Goal: Check status: Check status

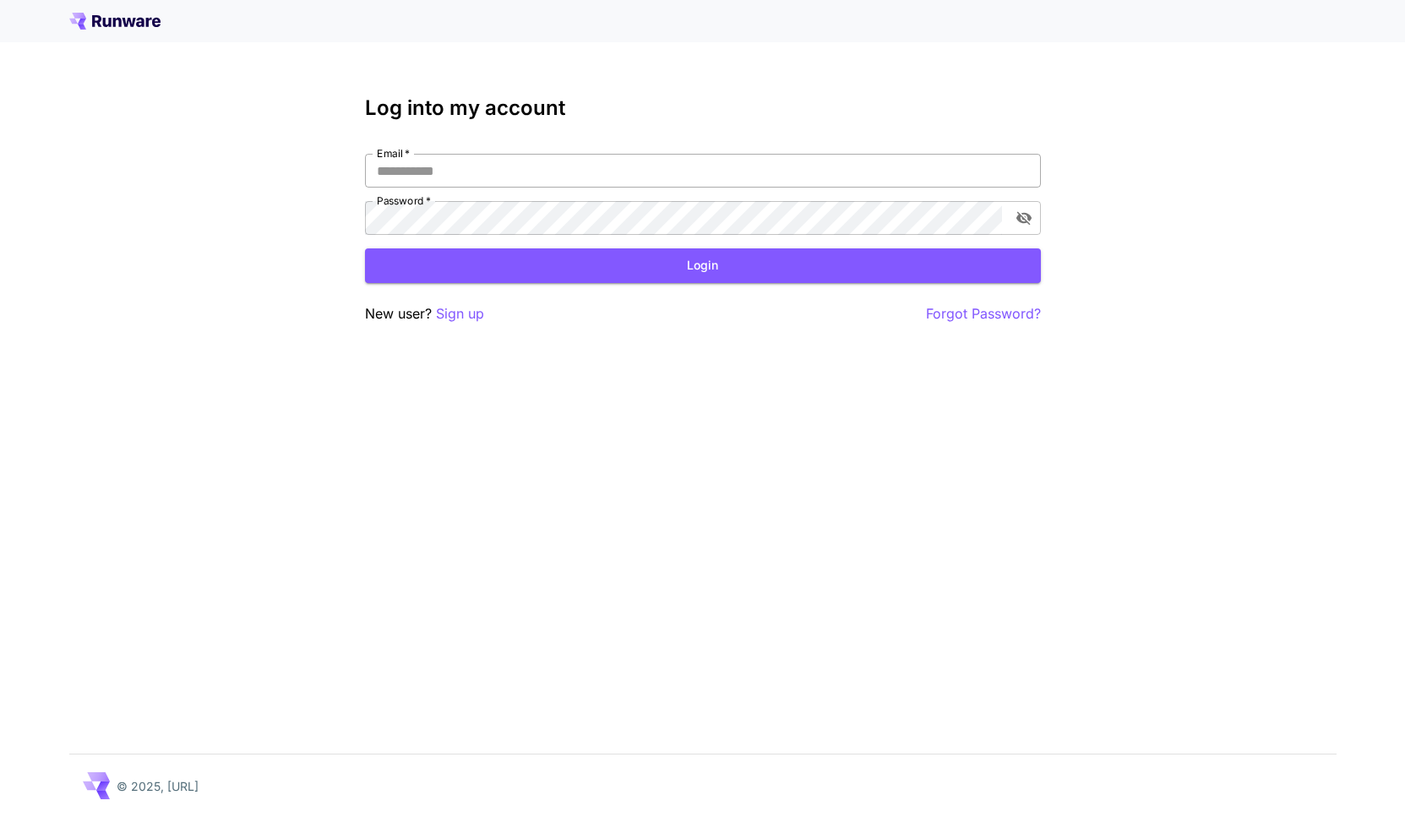
click at [578, 163] on input "Email   *" at bounding box center [703, 171] width 676 height 34
type input "**********"
click at [607, 264] on button "Login" at bounding box center [703, 265] width 676 height 35
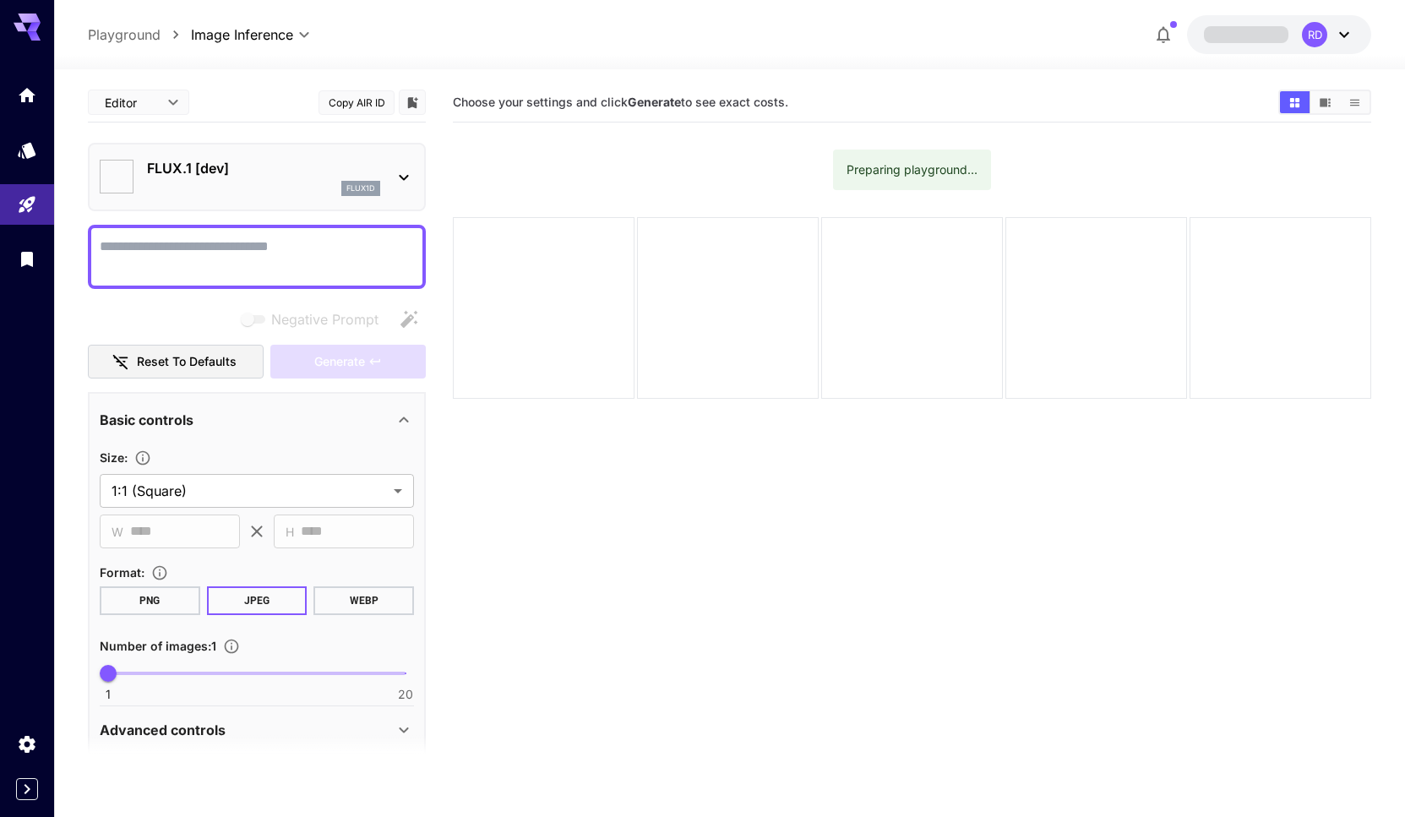
type input "**********"
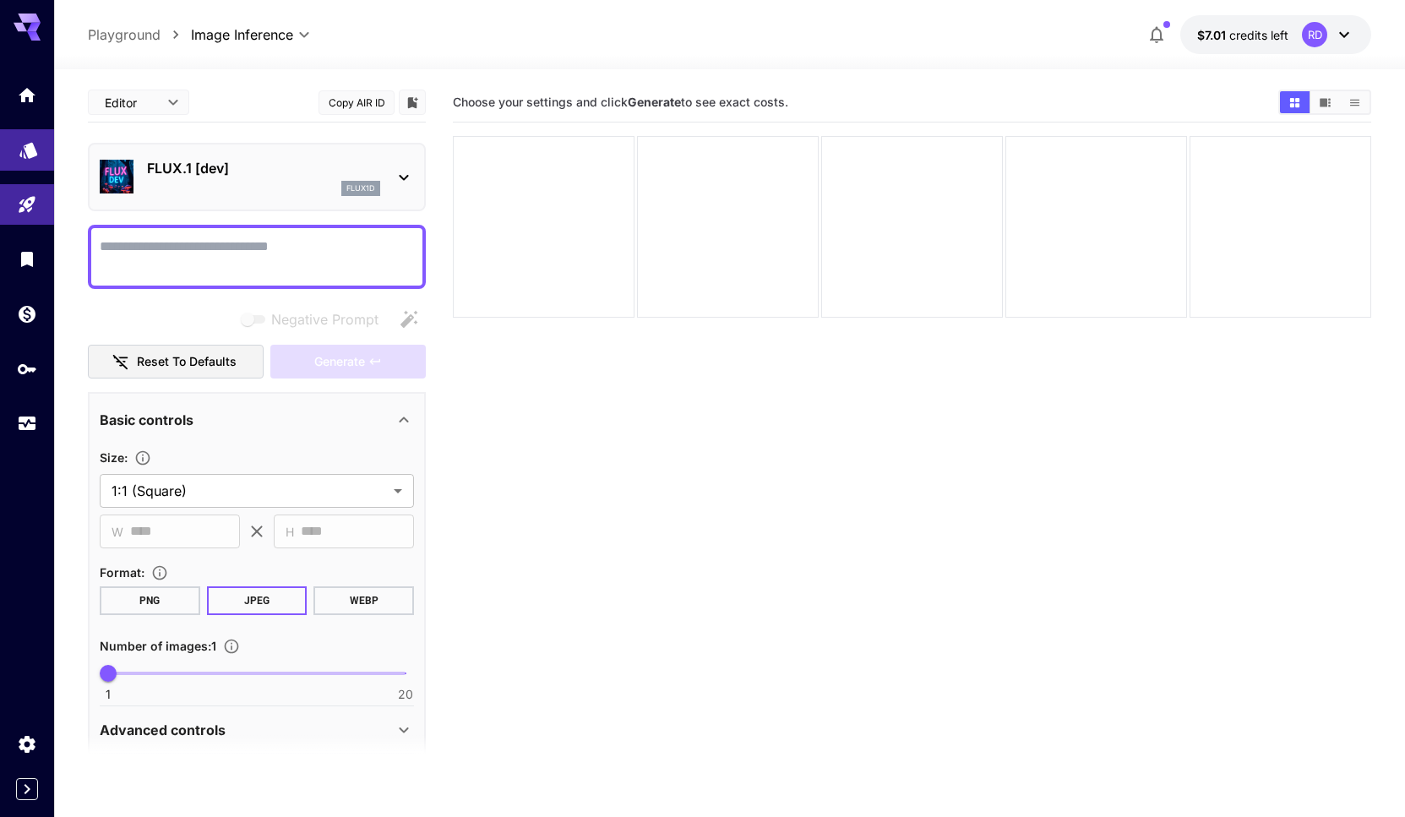
click at [15, 150] on link at bounding box center [27, 149] width 54 height 41
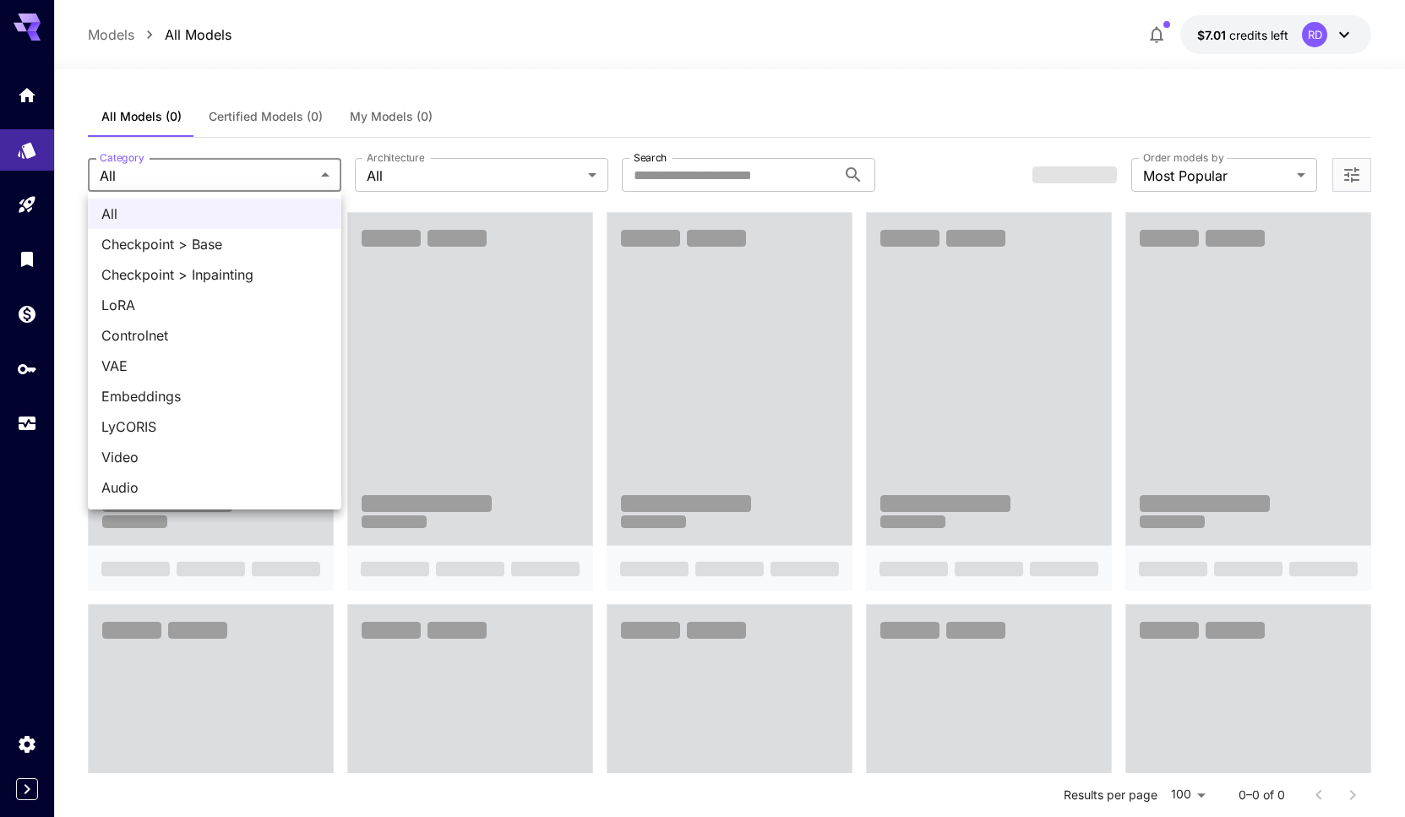
click at [106, 463] on span "Video" at bounding box center [214, 457] width 226 height 20
type input "*****"
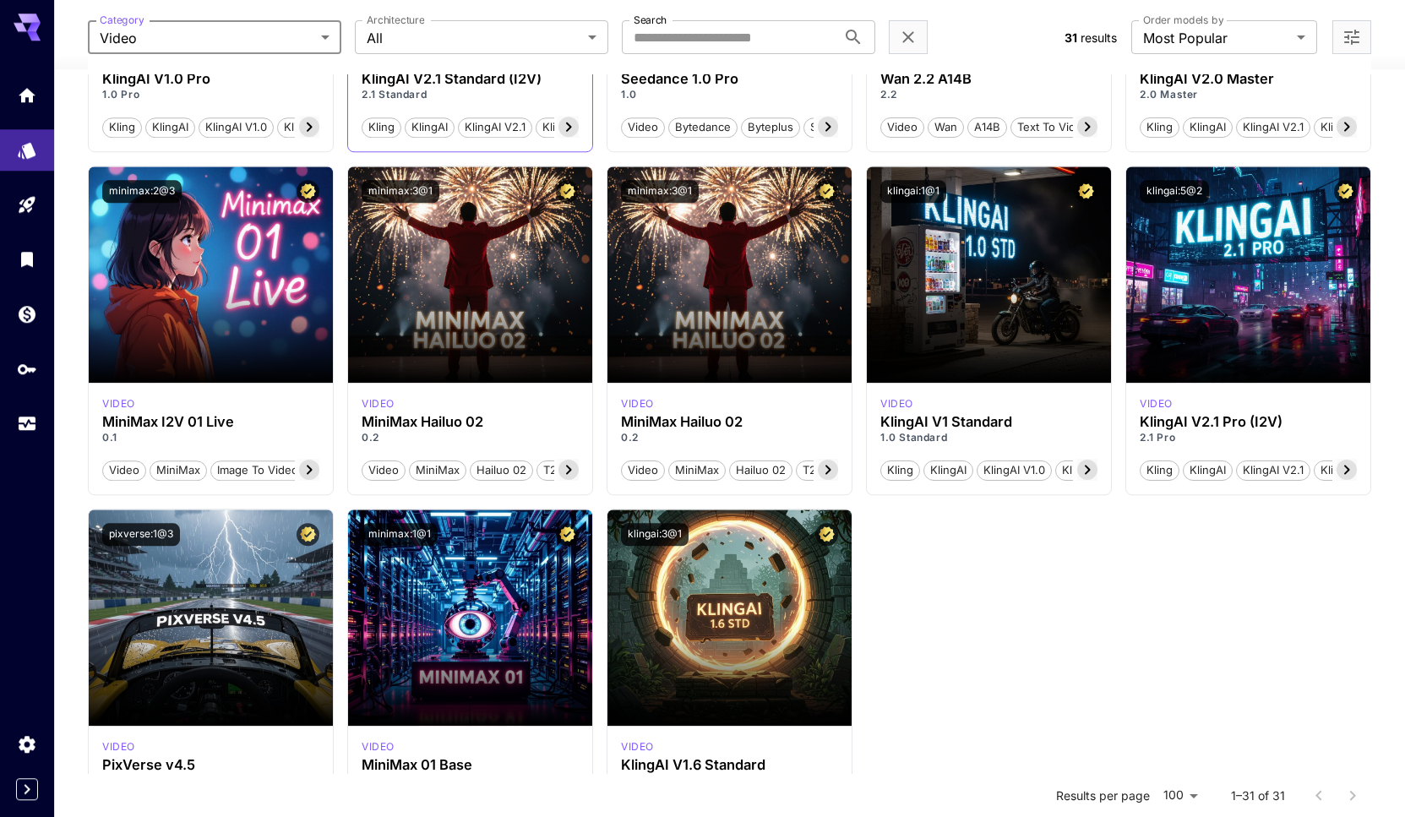
scroll to position [2154, 0]
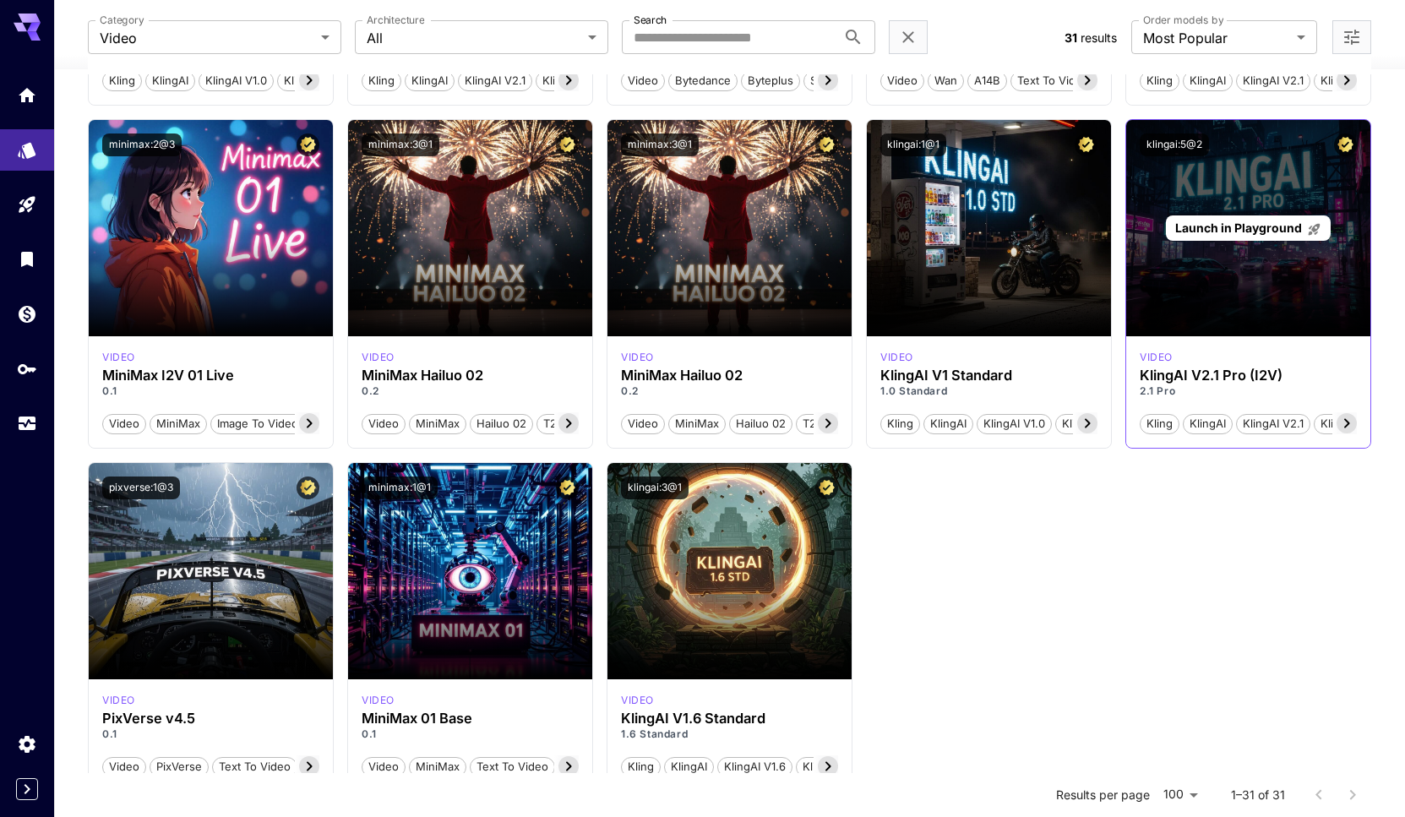
click at [1235, 231] on span "Launch in Playground" at bounding box center [1238, 227] width 127 height 14
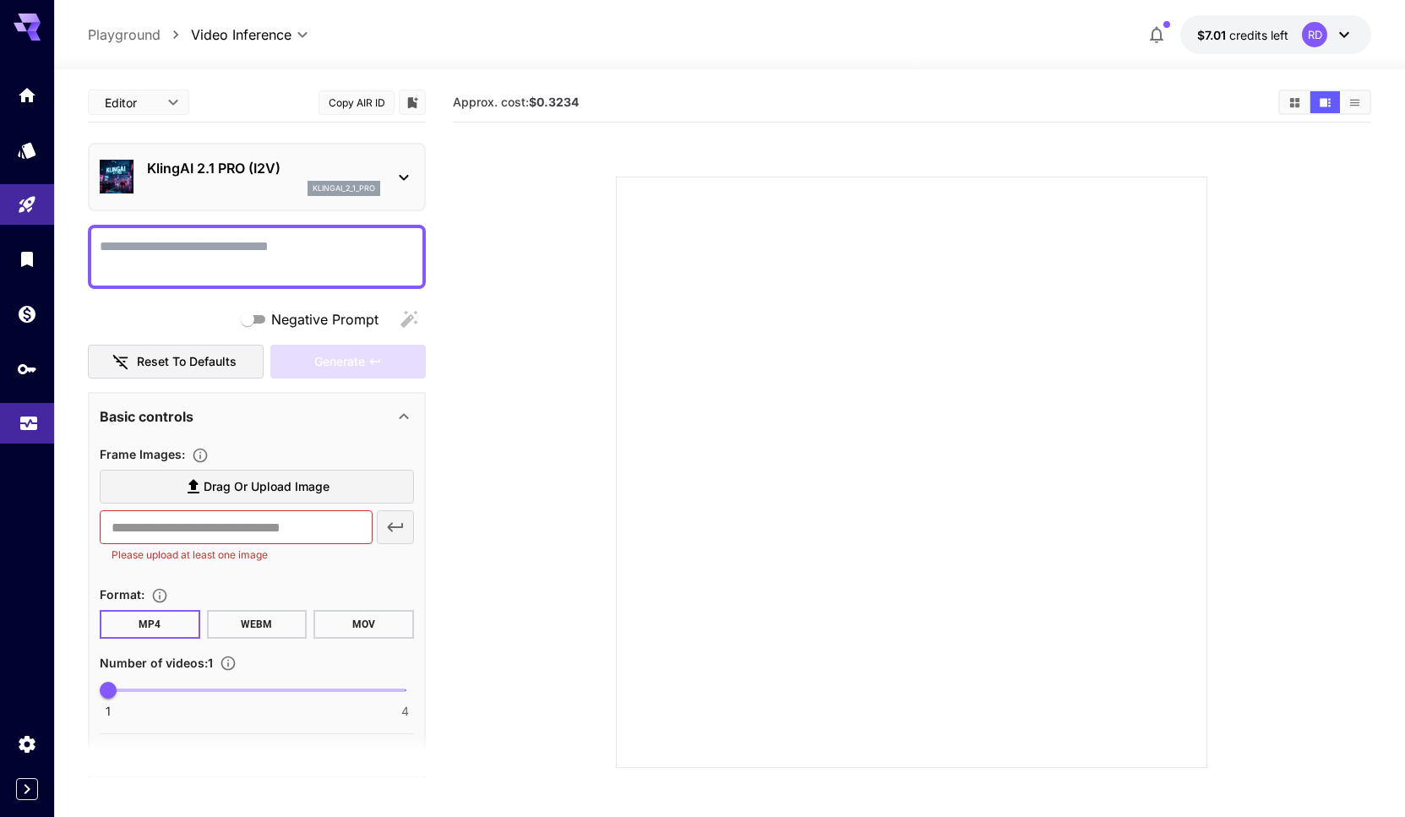
click at [34, 418] on icon "Usage" at bounding box center [28, 415] width 17 height 8
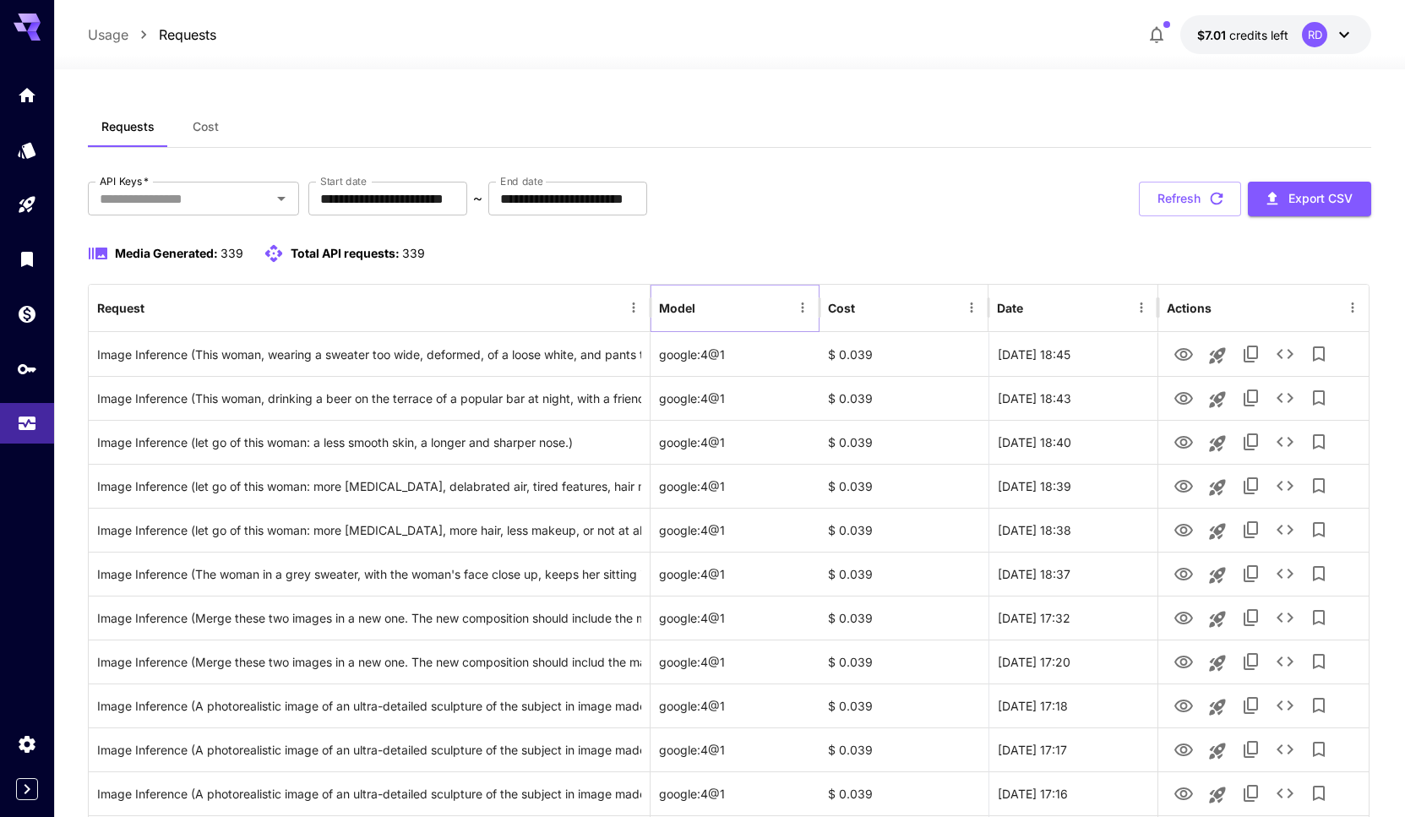
click at [804, 313] on icon "Menu" at bounding box center [802, 307] width 15 height 15
click at [837, 215] on div "**********" at bounding box center [729, 199] width 1283 height 35
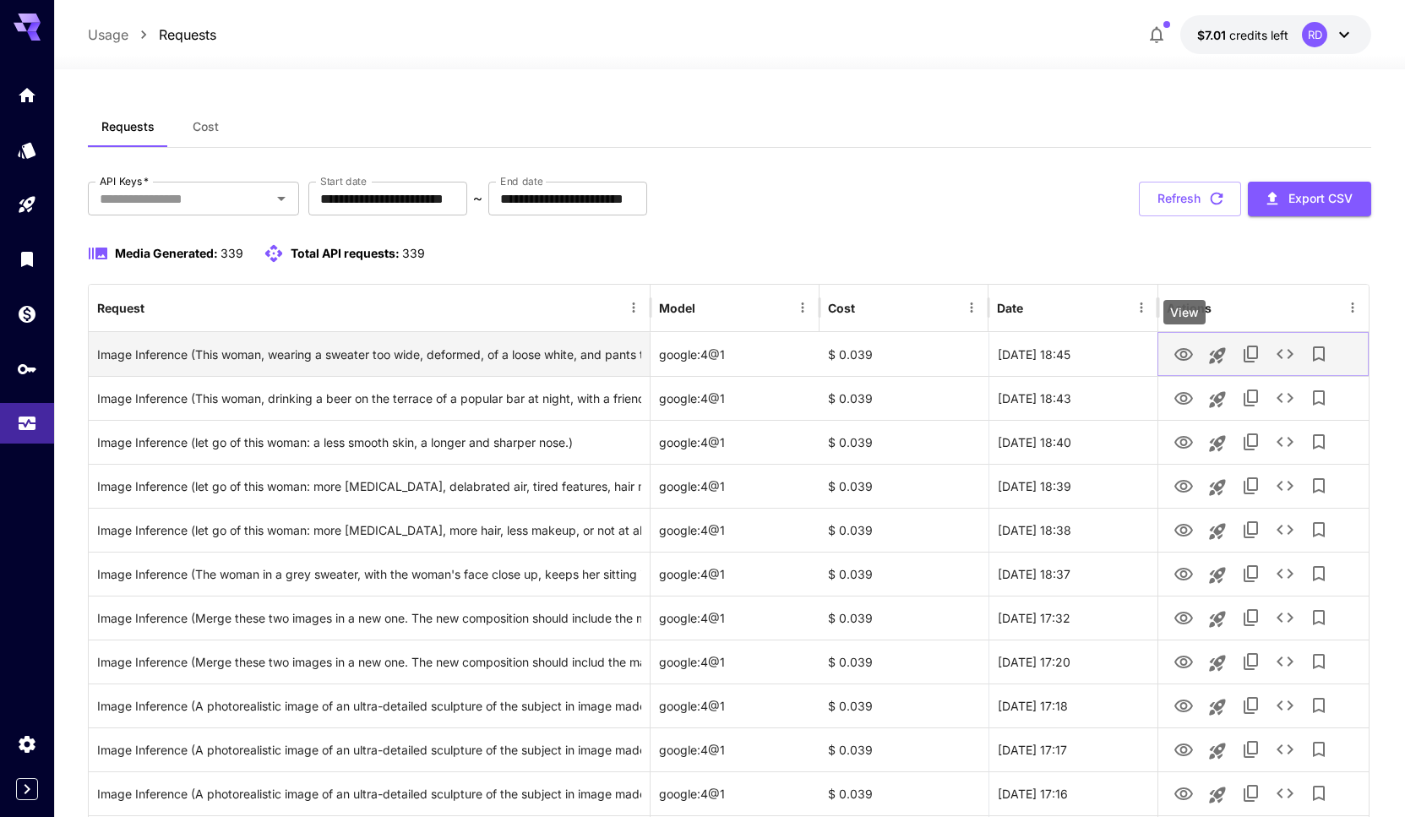
click at [1182, 352] on icon "View" at bounding box center [1183, 354] width 19 height 13
click at [1287, 357] on icon "See details" at bounding box center [1285, 354] width 20 height 20
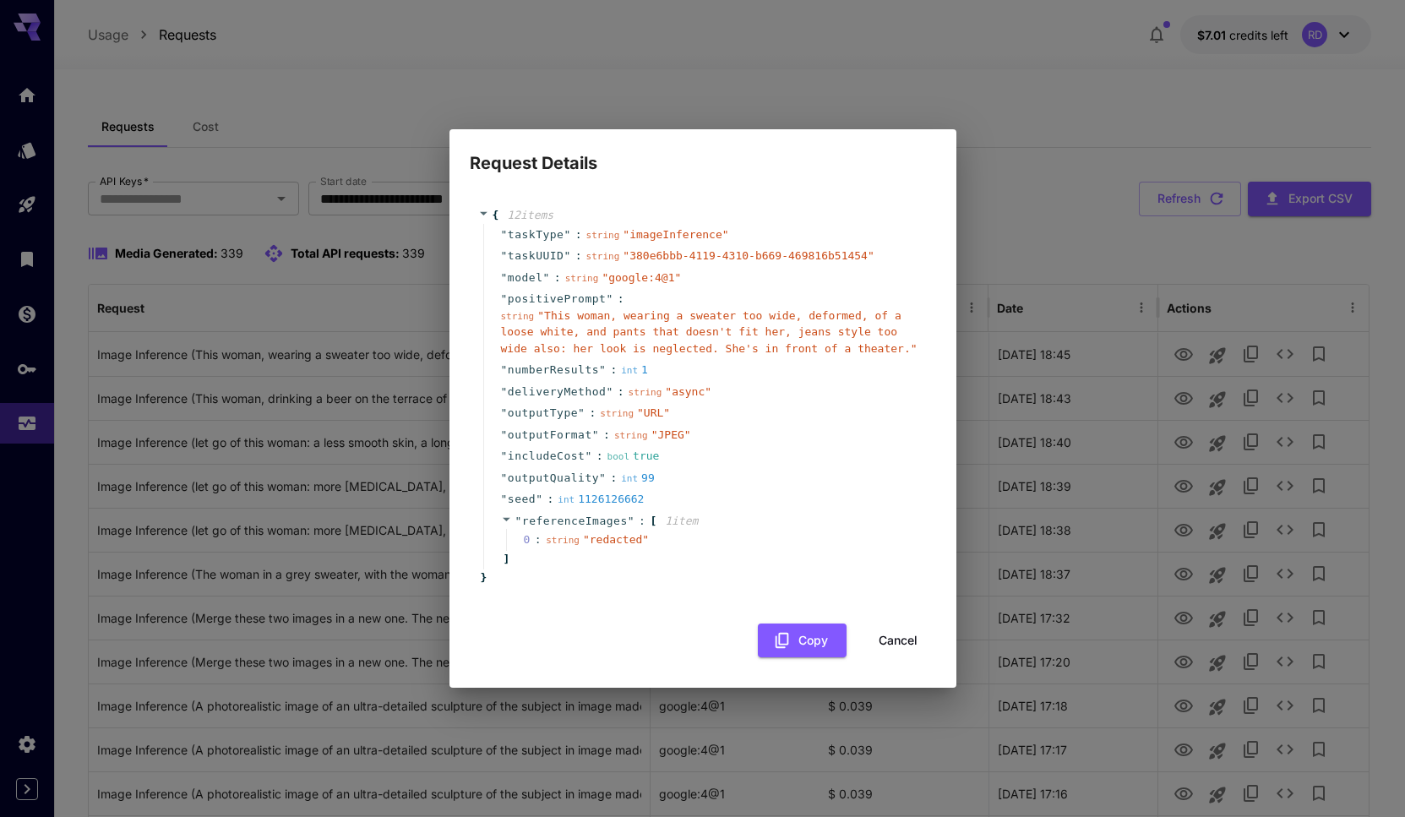
click at [1036, 123] on div "Request Details { 12 item s " taskType " : string " imageInference " " taskUUID…" at bounding box center [702, 408] width 1405 height 817
click at [891, 644] on button "Cancel" at bounding box center [898, 640] width 76 height 35
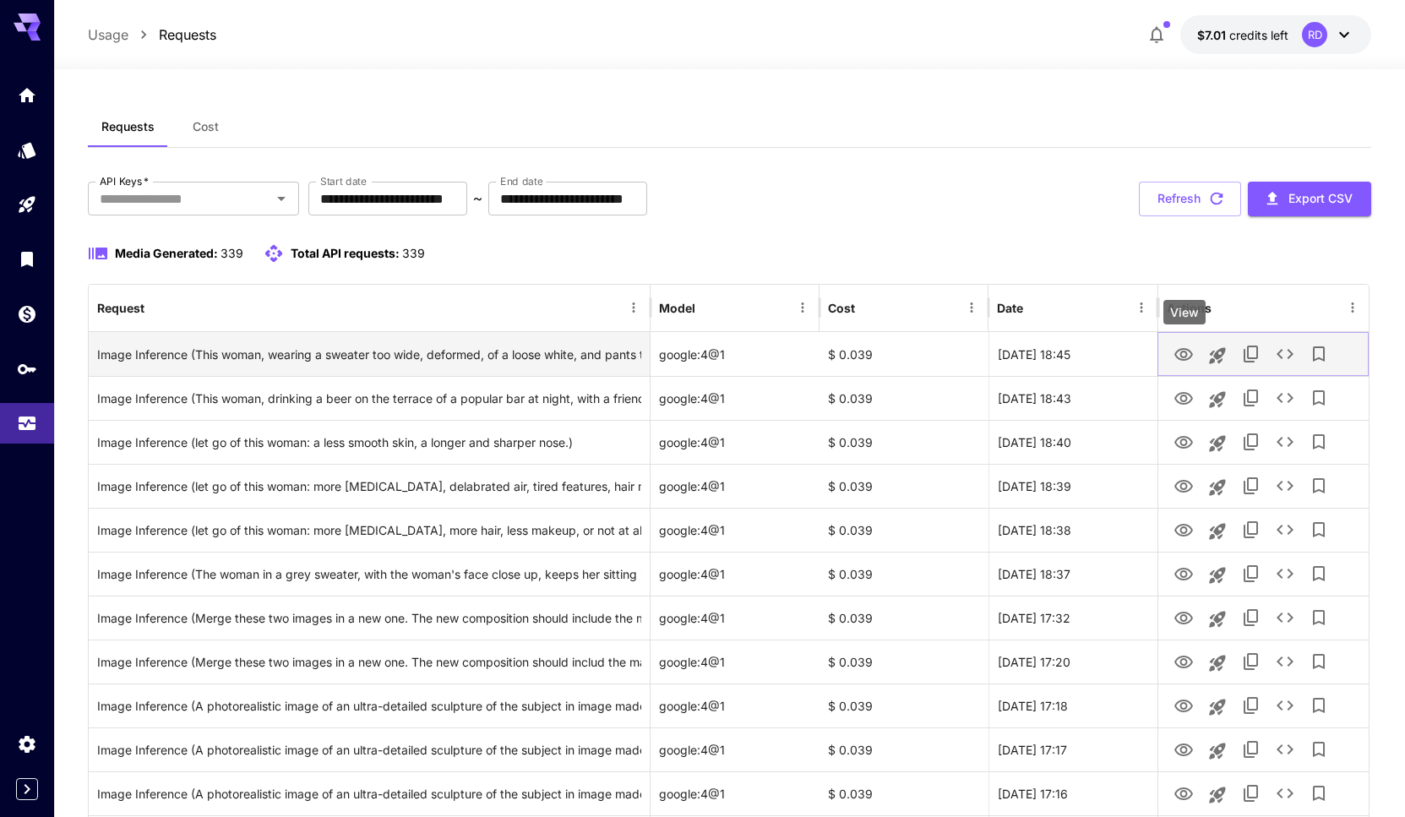
click at [1178, 355] on icon "View" at bounding box center [1183, 355] width 20 height 20
click at [1277, 350] on icon "See details" at bounding box center [1285, 354] width 20 height 20
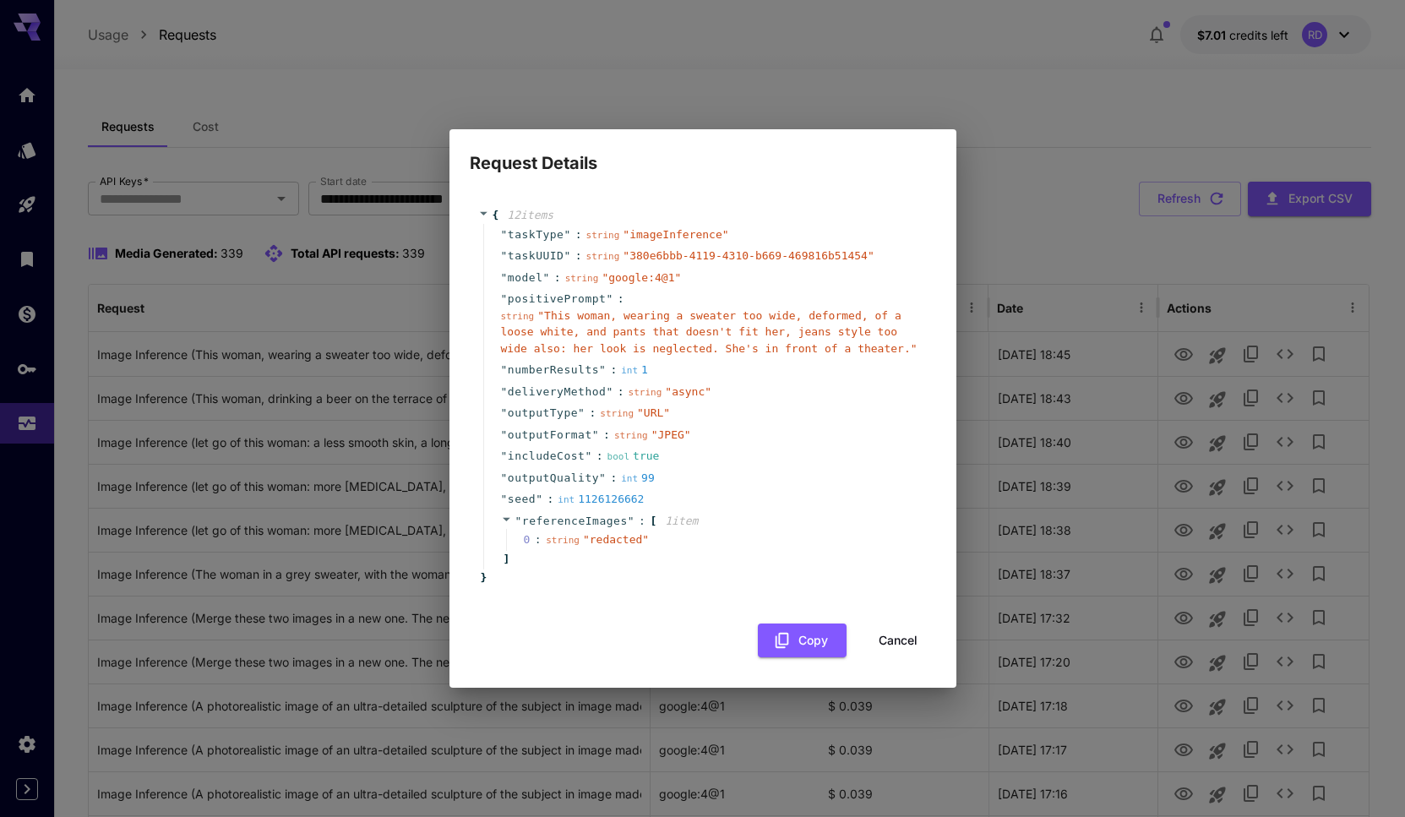
click at [1017, 141] on div "Request Details { 12 item s " taskType " : string " imageInference " " taskUUID…" at bounding box center [702, 408] width 1405 height 817
click at [917, 641] on button "Cancel" at bounding box center [898, 640] width 76 height 35
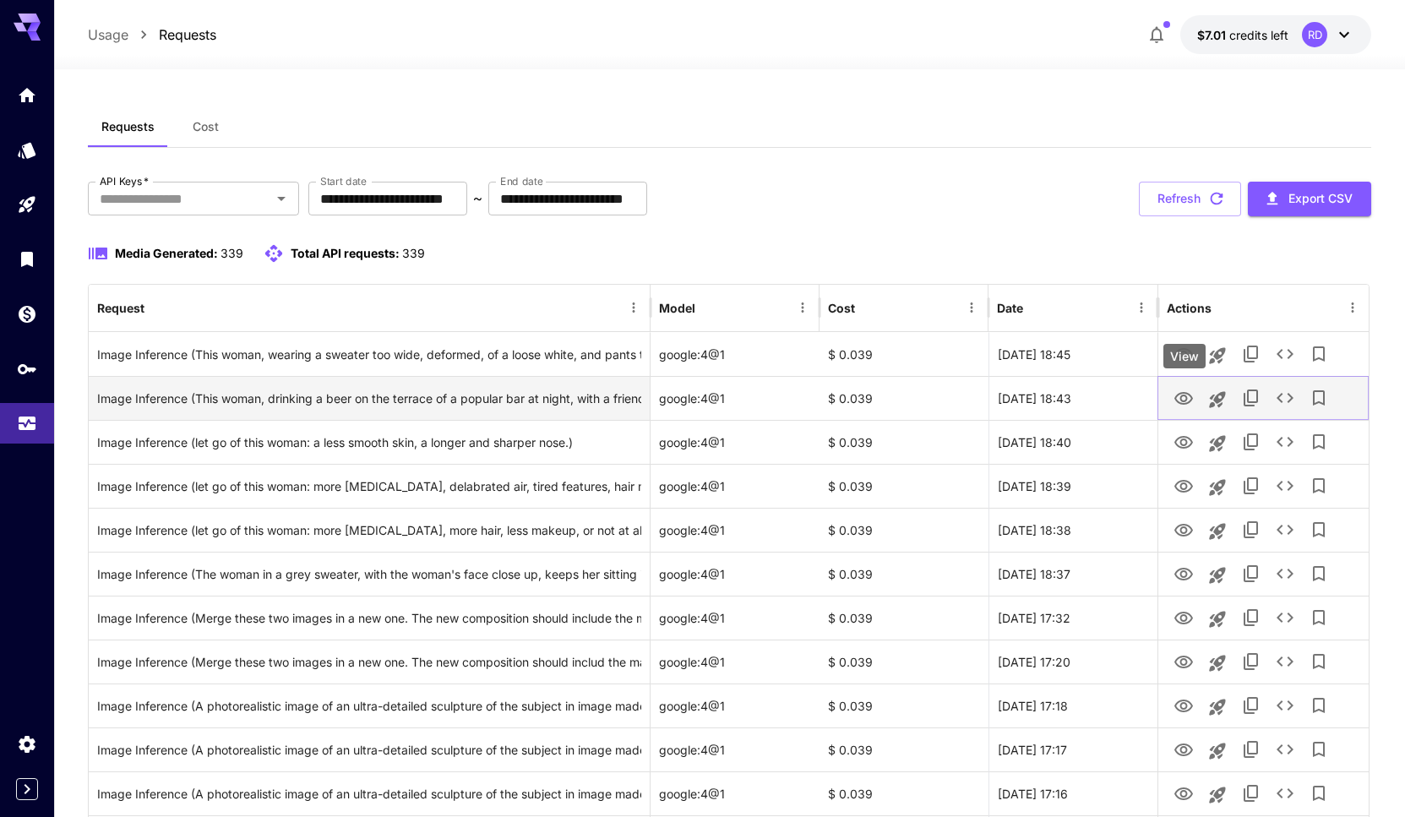
click at [1180, 393] on icon "View" at bounding box center [1183, 399] width 20 height 20
click at [1279, 402] on icon "See details" at bounding box center [1285, 398] width 20 height 20
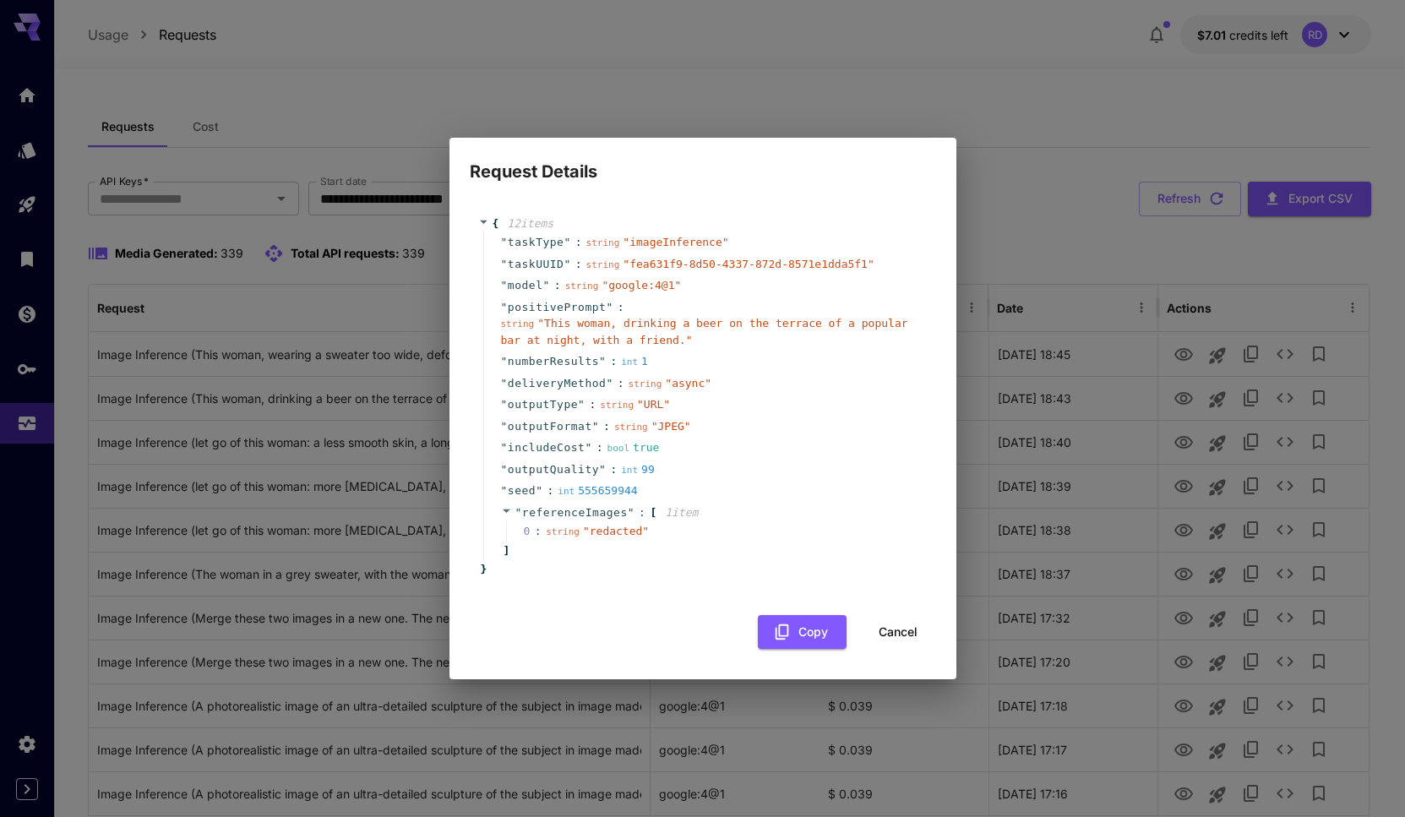
click at [894, 640] on button "Cancel" at bounding box center [898, 632] width 76 height 35
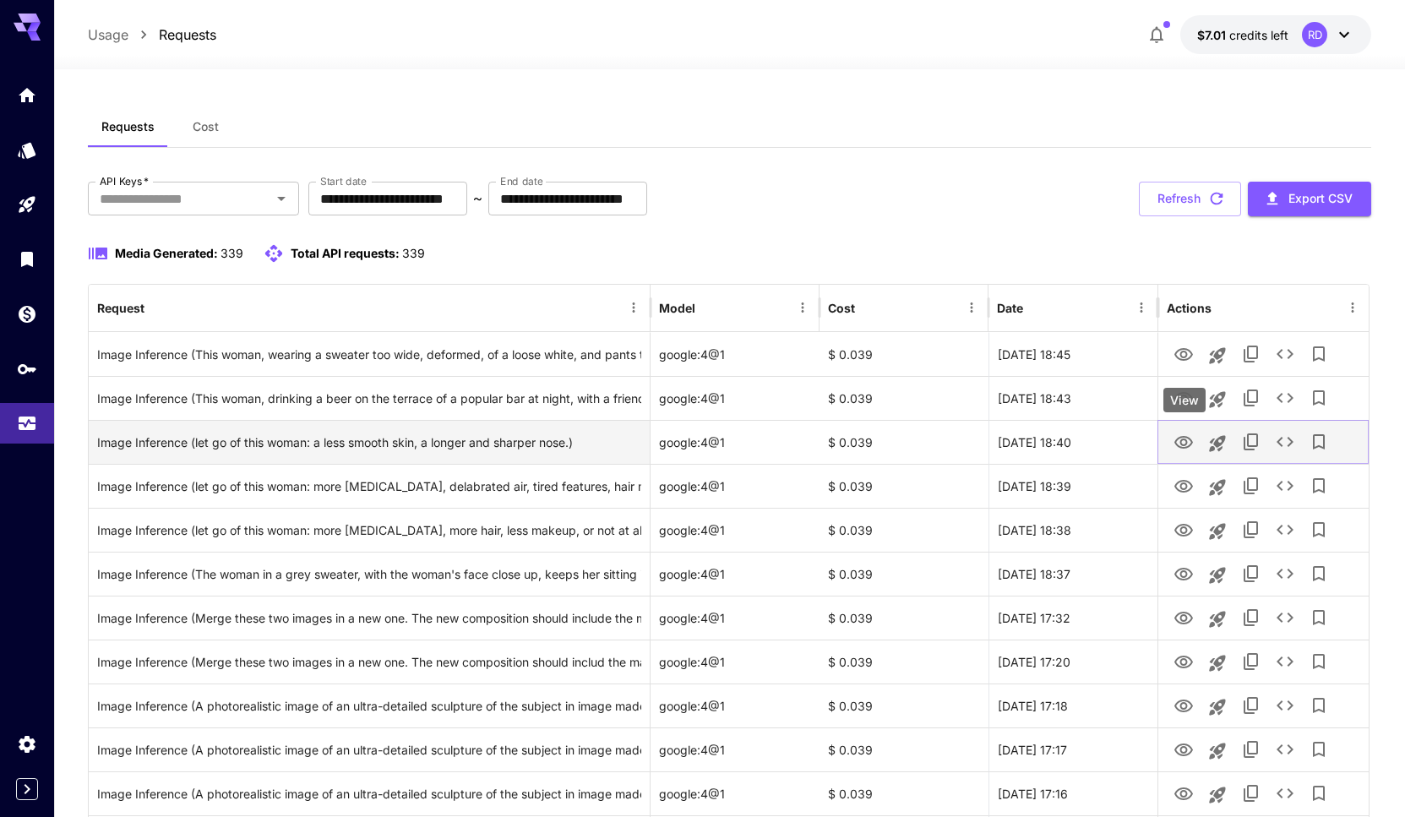
click at [1183, 440] on icon "View" at bounding box center [1183, 442] width 19 height 13
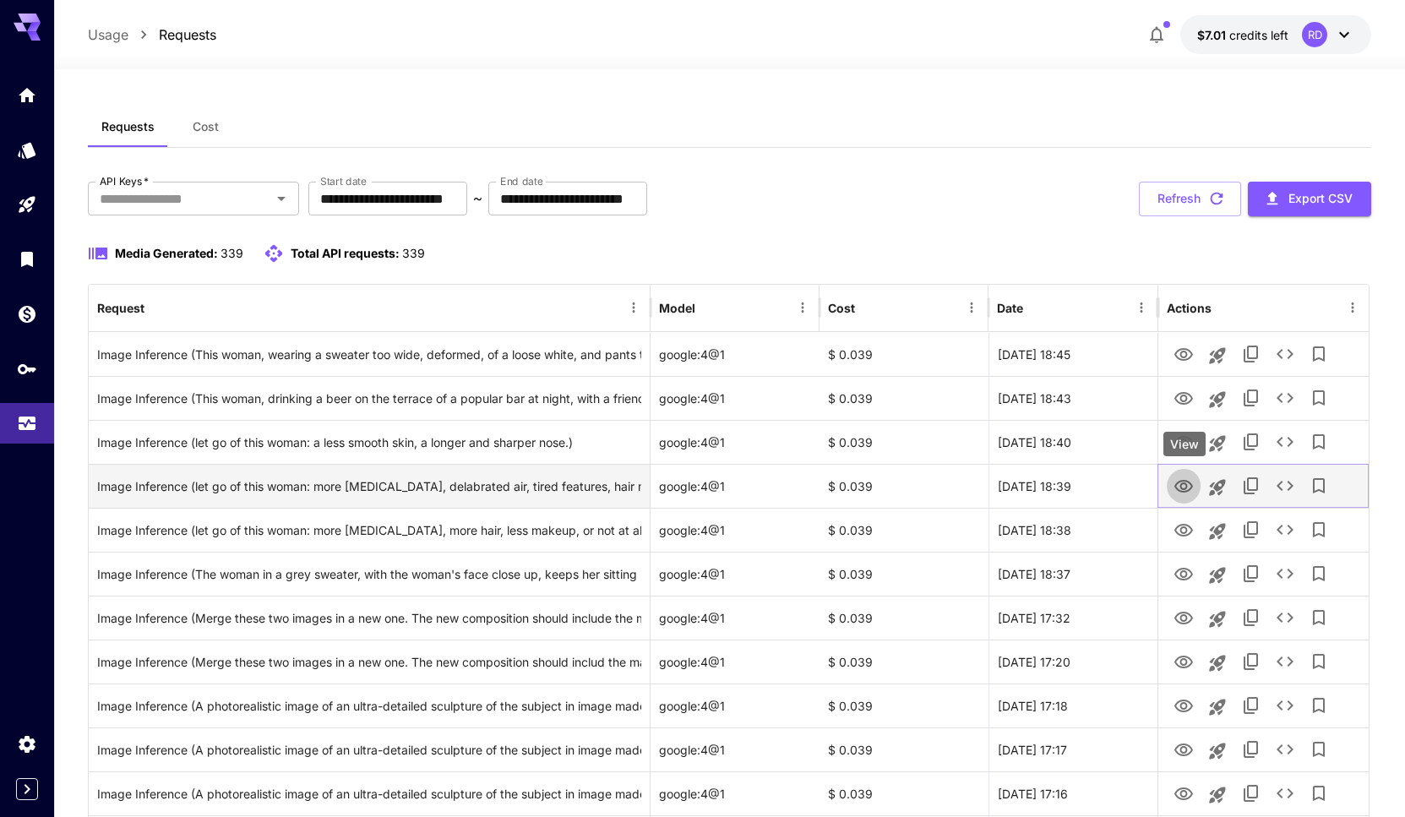
click at [1180, 495] on icon "View" at bounding box center [1183, 486] width 20 height 20
click at [1285, 487] on icon "See details" at bounding box center [1285, 486] width 20 height 20
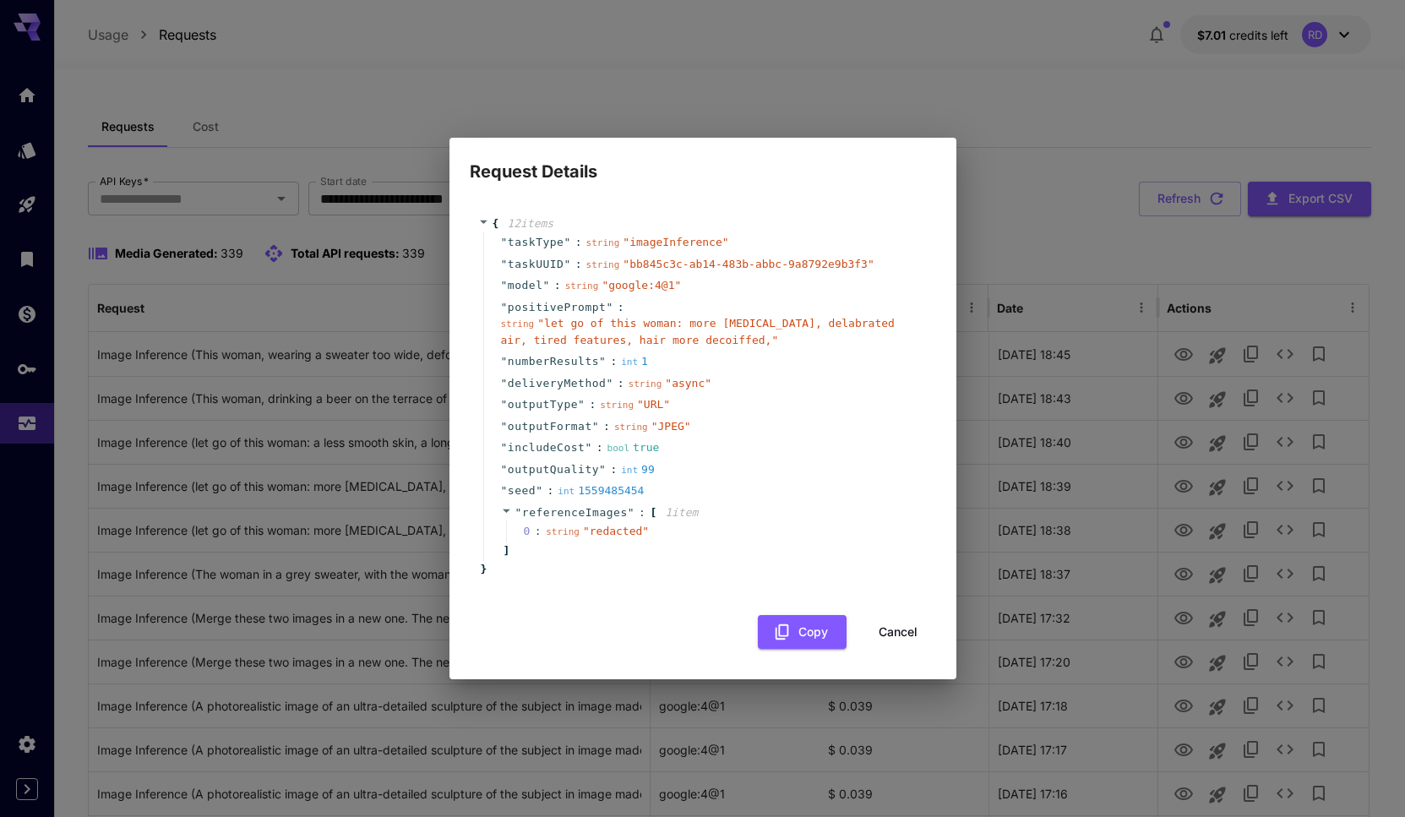
click at [901, 629] on button "Cancel" at bounding box center [898, 632] width 76 height 35
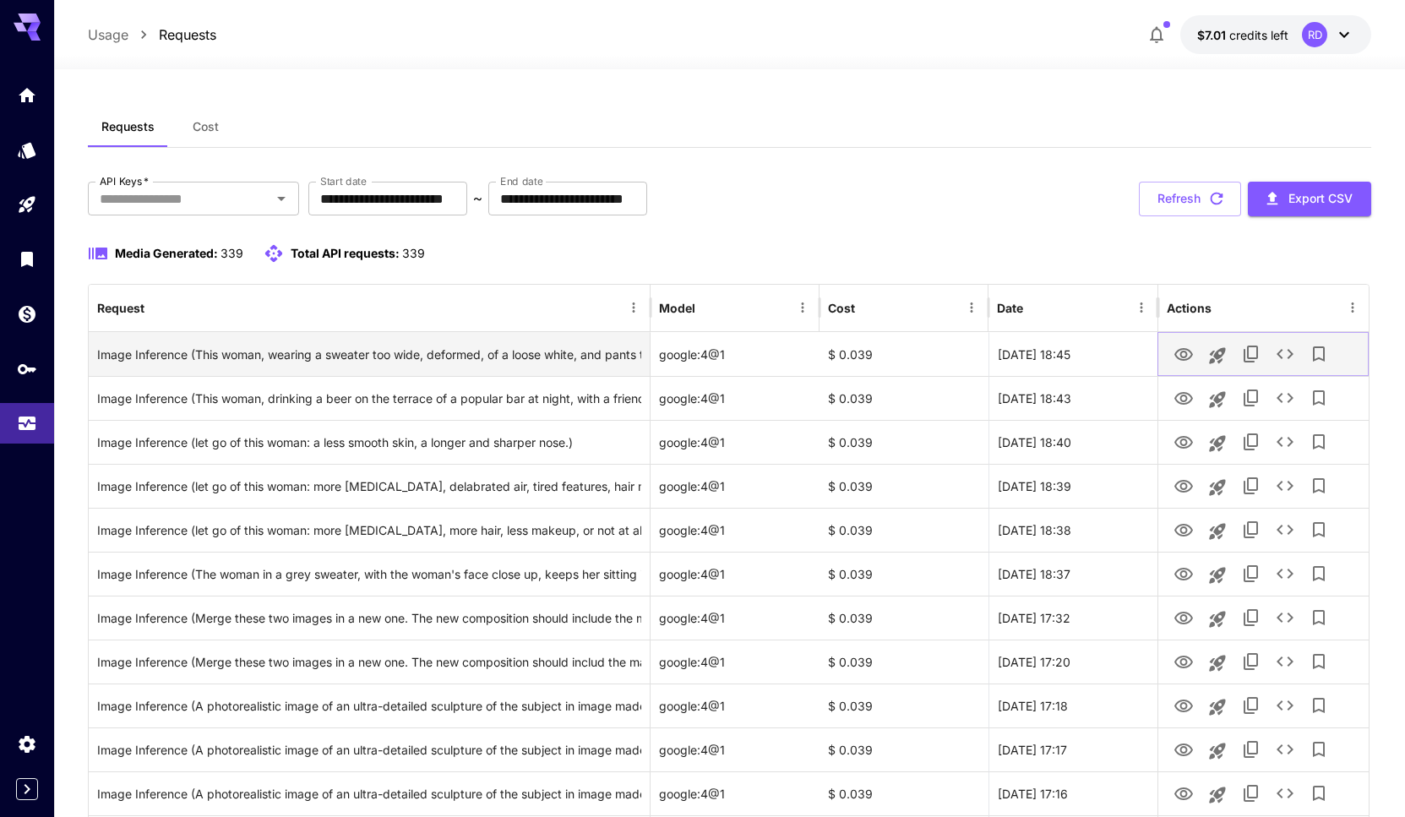
click at [1188, 357] on icon "View" at bounding box center [1183, 355] width 20 height 20
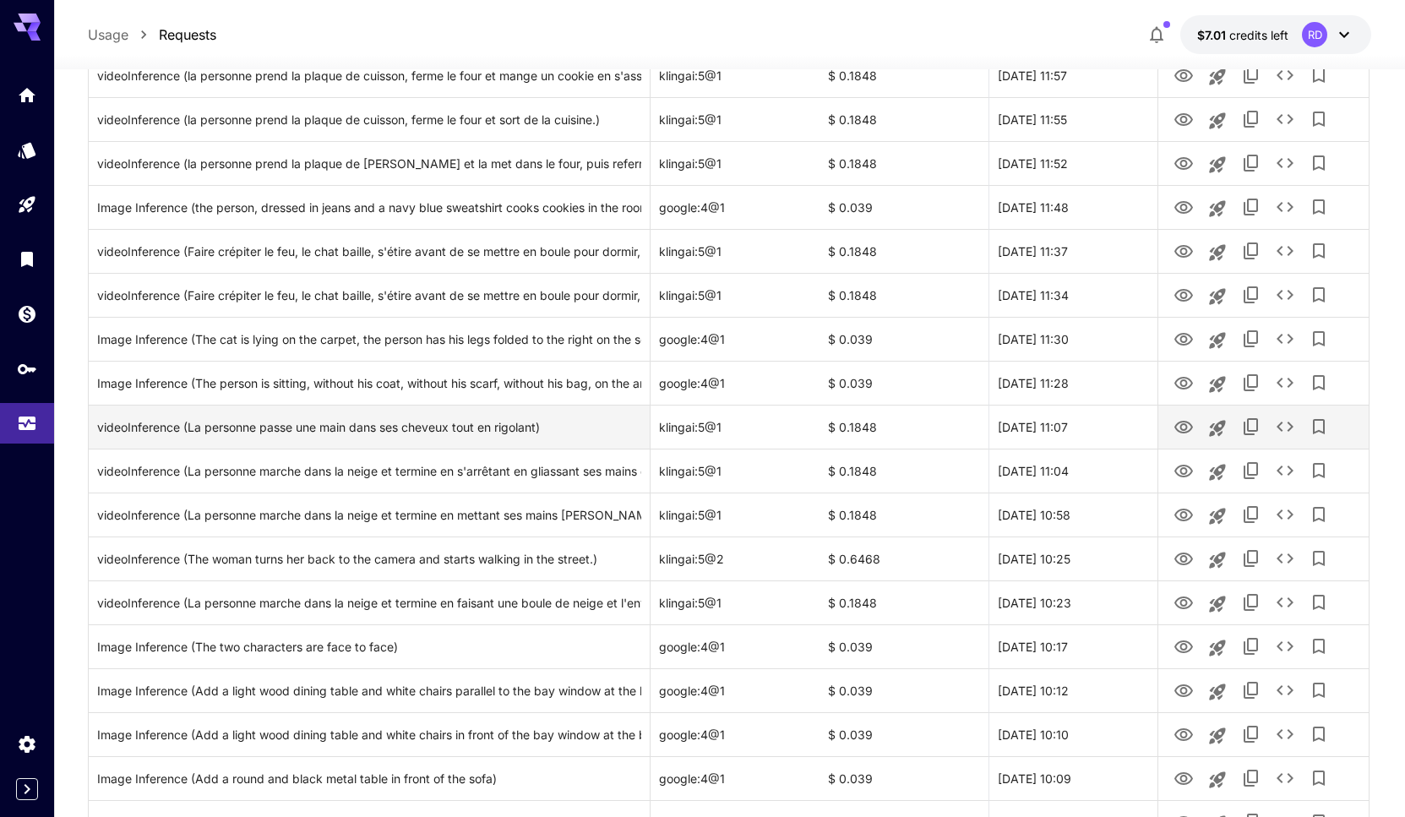
scroll to position [1551, 0]
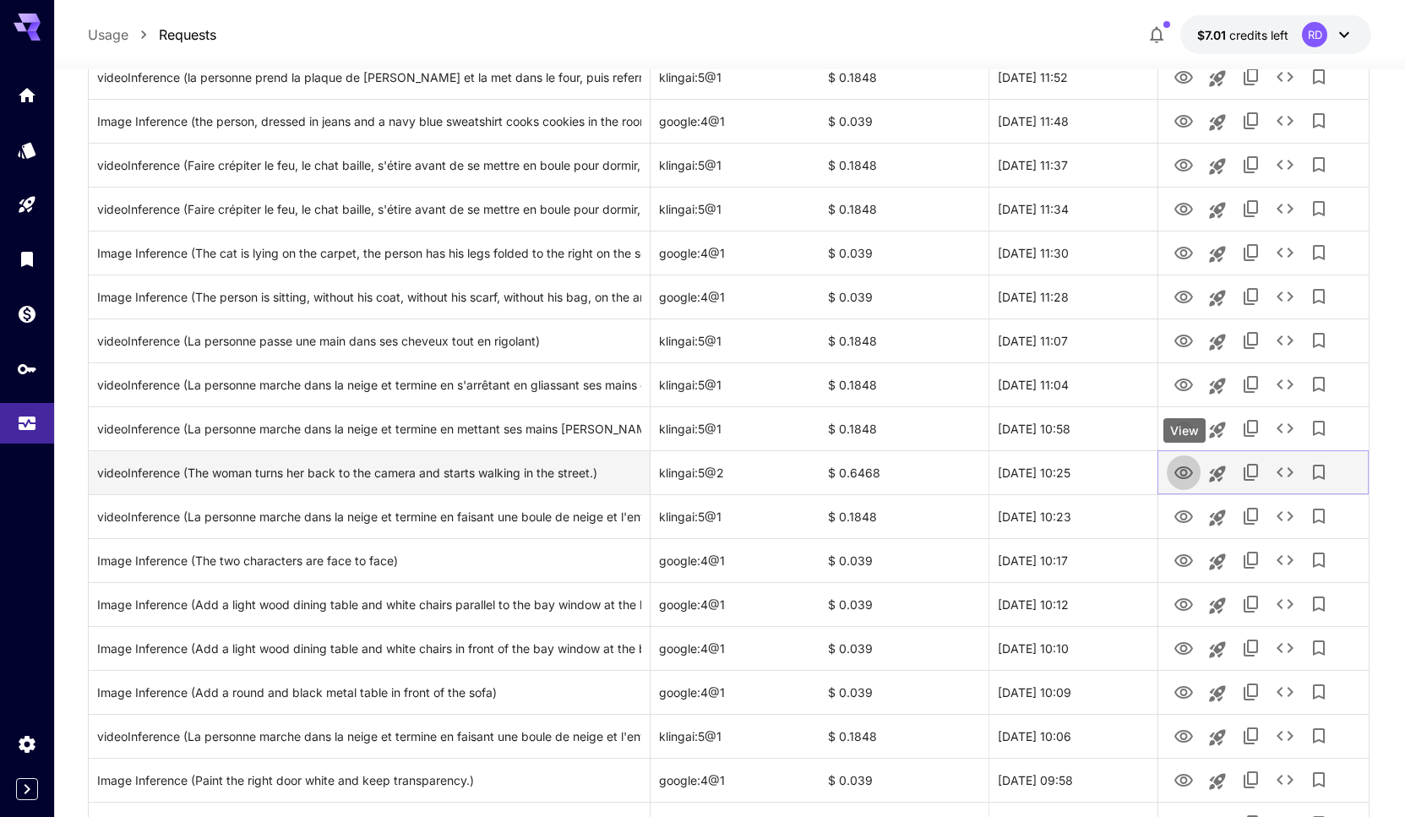
click at [1189, 472] on icon "View" at bounding box center [1183, 473] width 20 height 20
drag, startPoint x: 837, startPoint y: 474, endPoint x: 879, endPoint y: 474, distance: 41.4
click at [879, 474] on div "$ 0.6468" at bounding box center [903, 472] width 169 height 44
click at [905, 473] on div "$ 0.6468" at bounding box center [903, 472] width 169 height 44
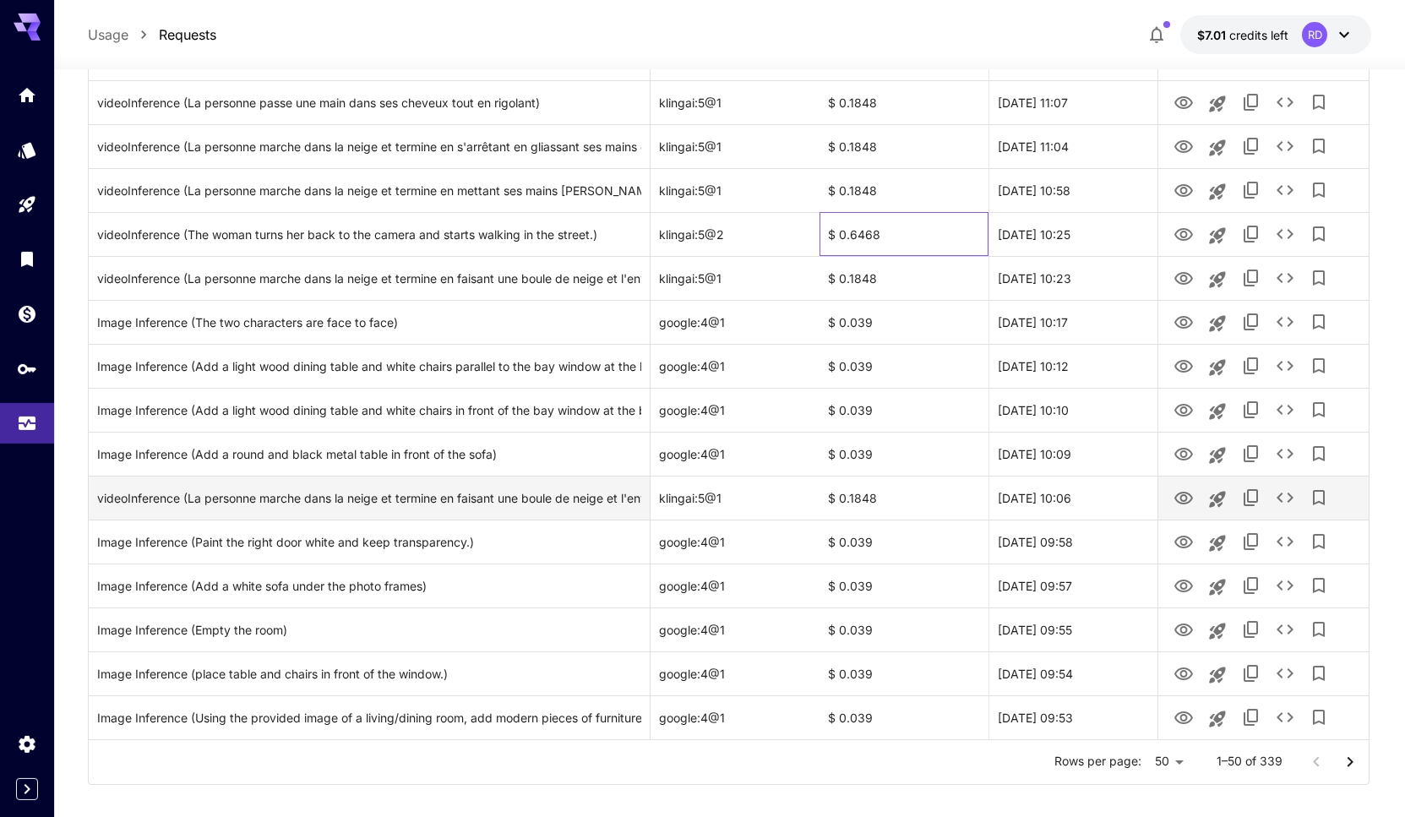
scroll to position [1808, 0]
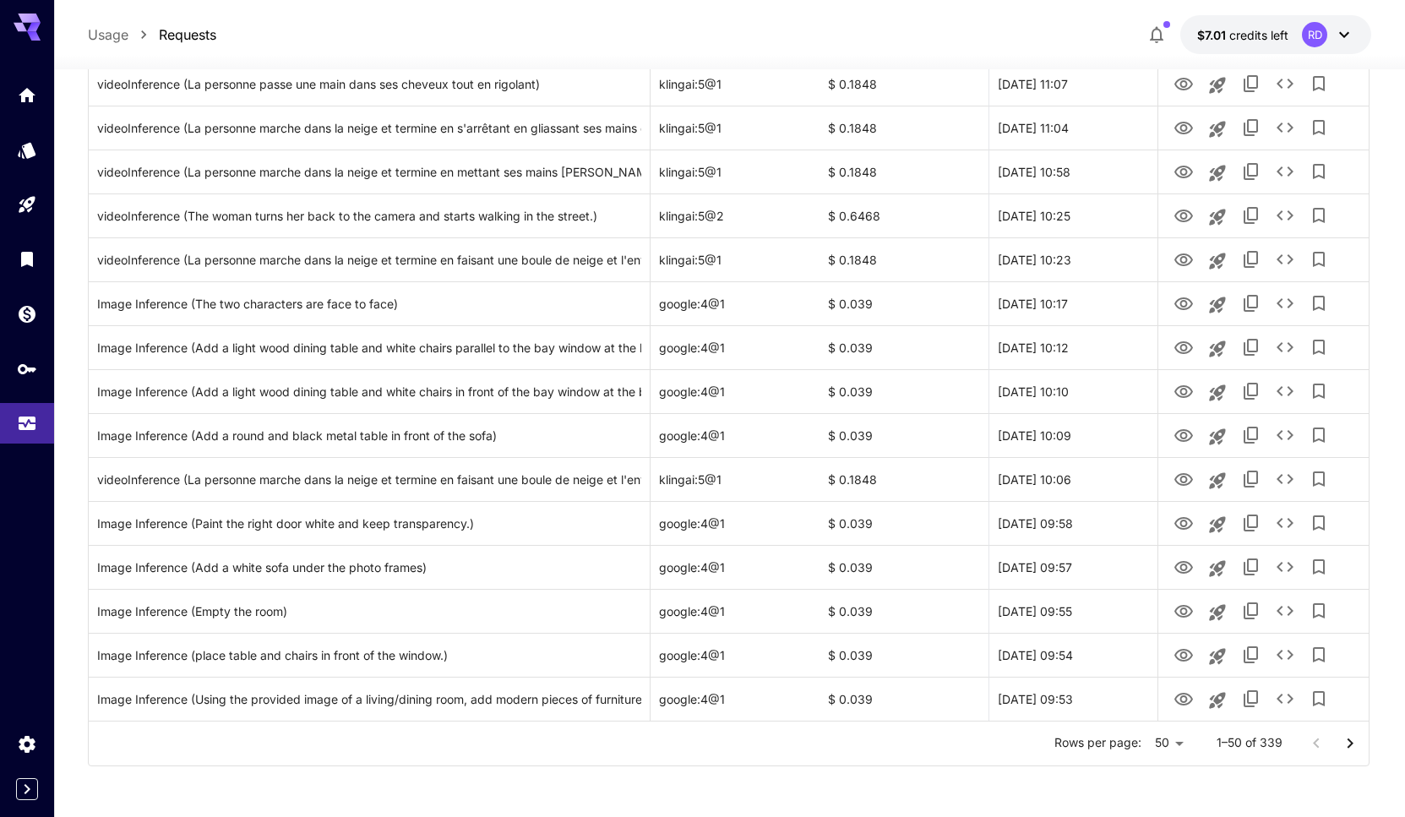
click at [1353, 746] on icon "Go to next page" at bounding box center [1350, 743] width 20 height 20
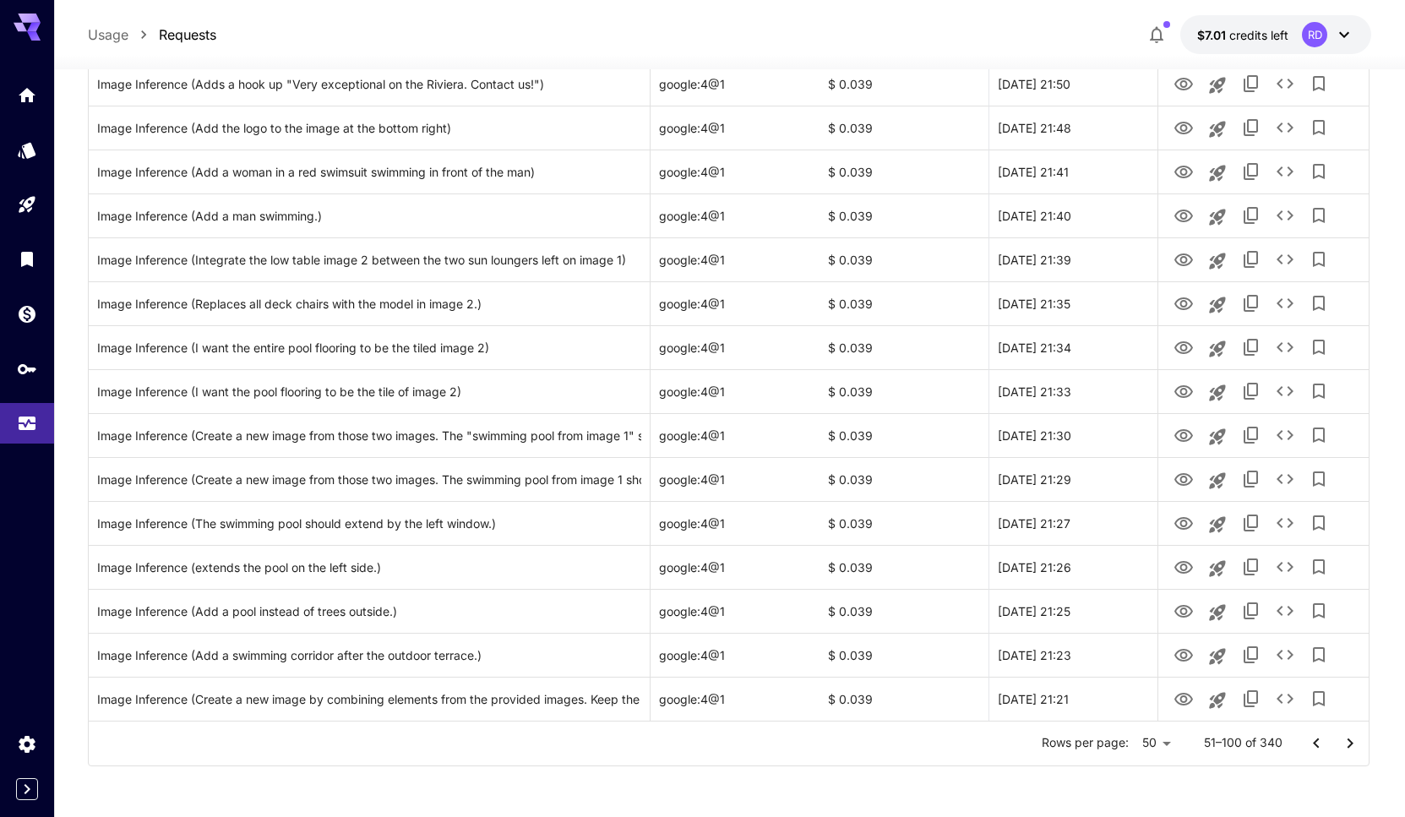
click at [1353, 737] on icon "Go to next page" at bounding box center [1350, 743] width 20 height 20
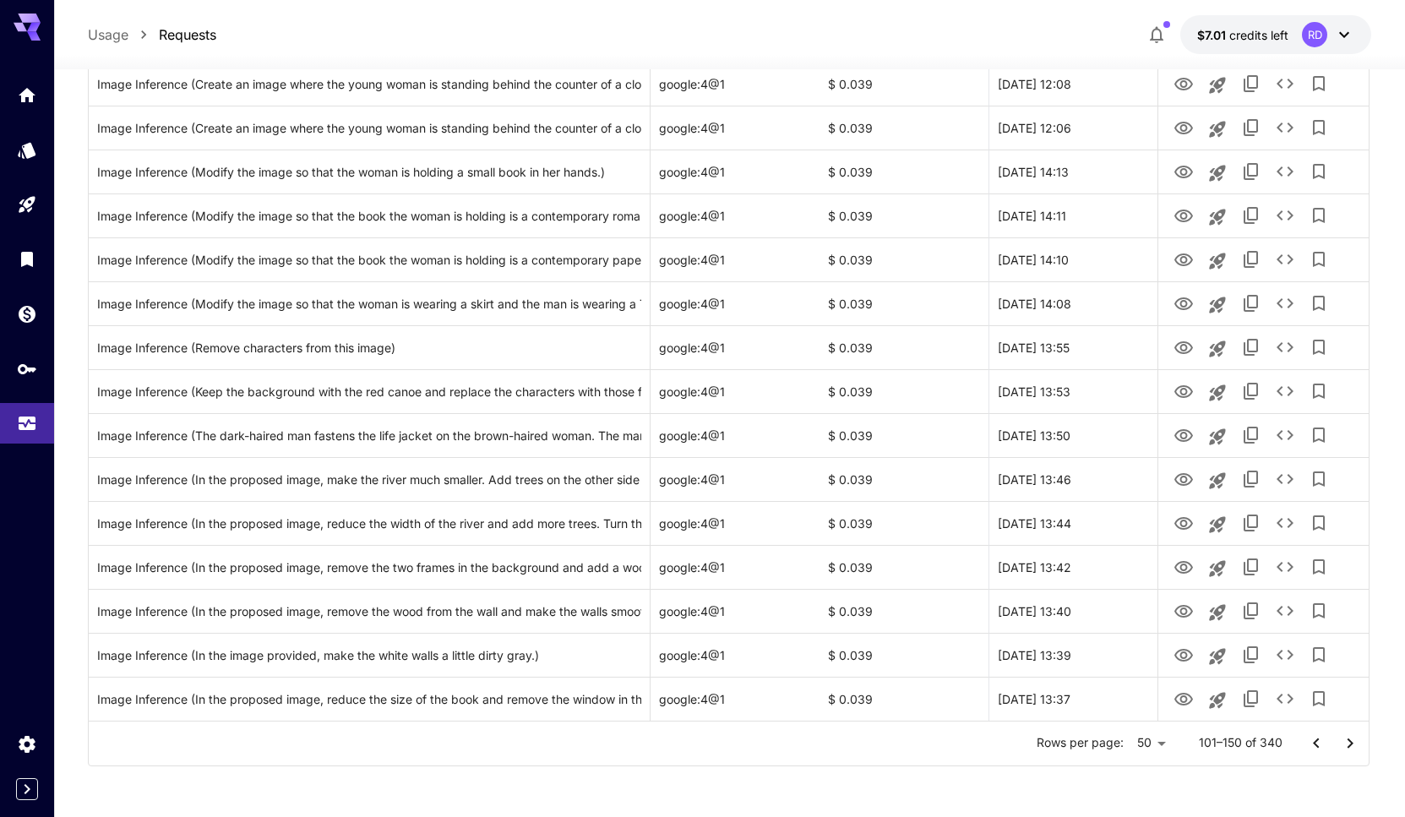
click at [1352, 738] on icon "Go to next page" at bounding box center [1350, 743] width 20 height 20
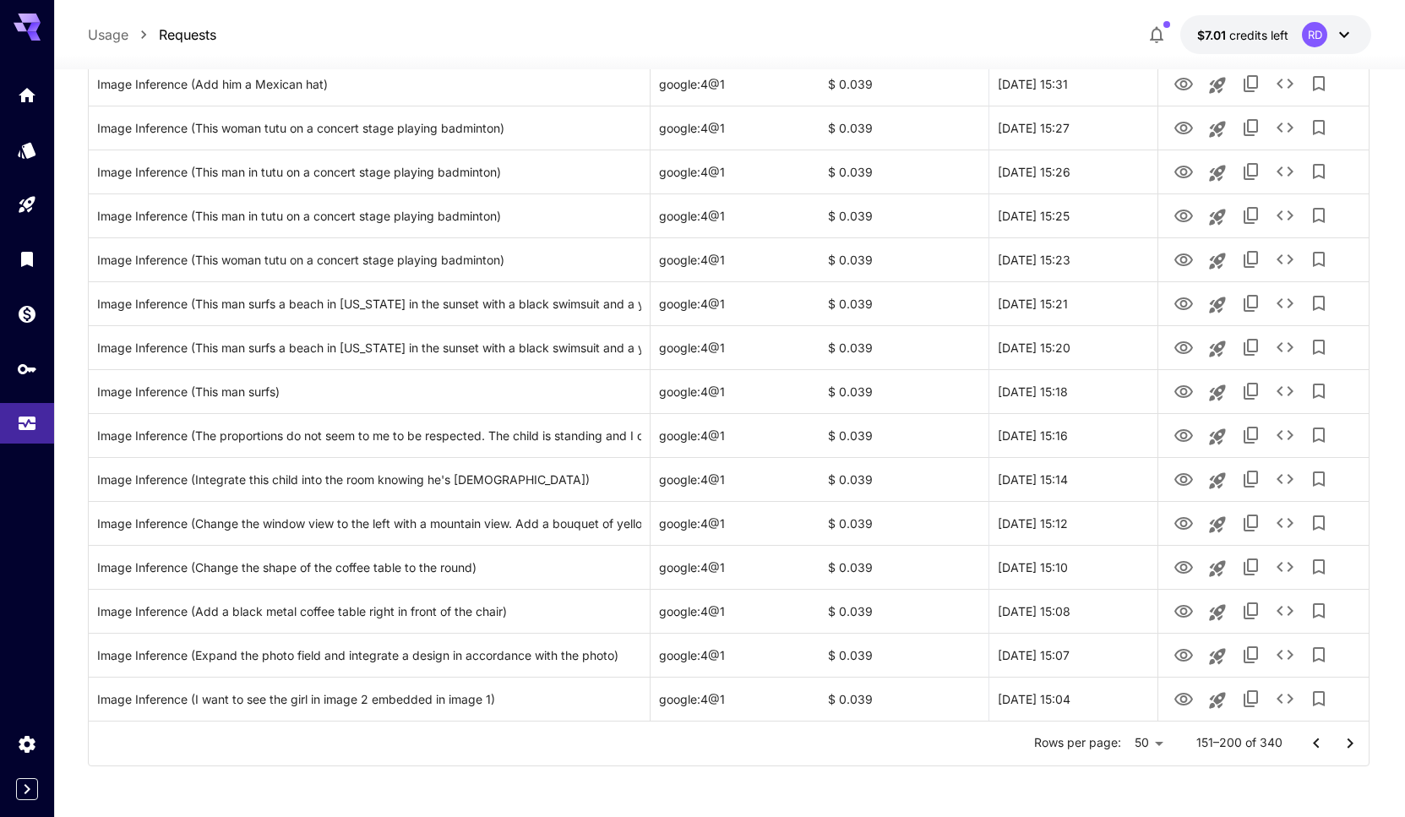
click at [1350, 738] on icon "Go to next page" at bounding box center [1350, 743] width 20 height 20
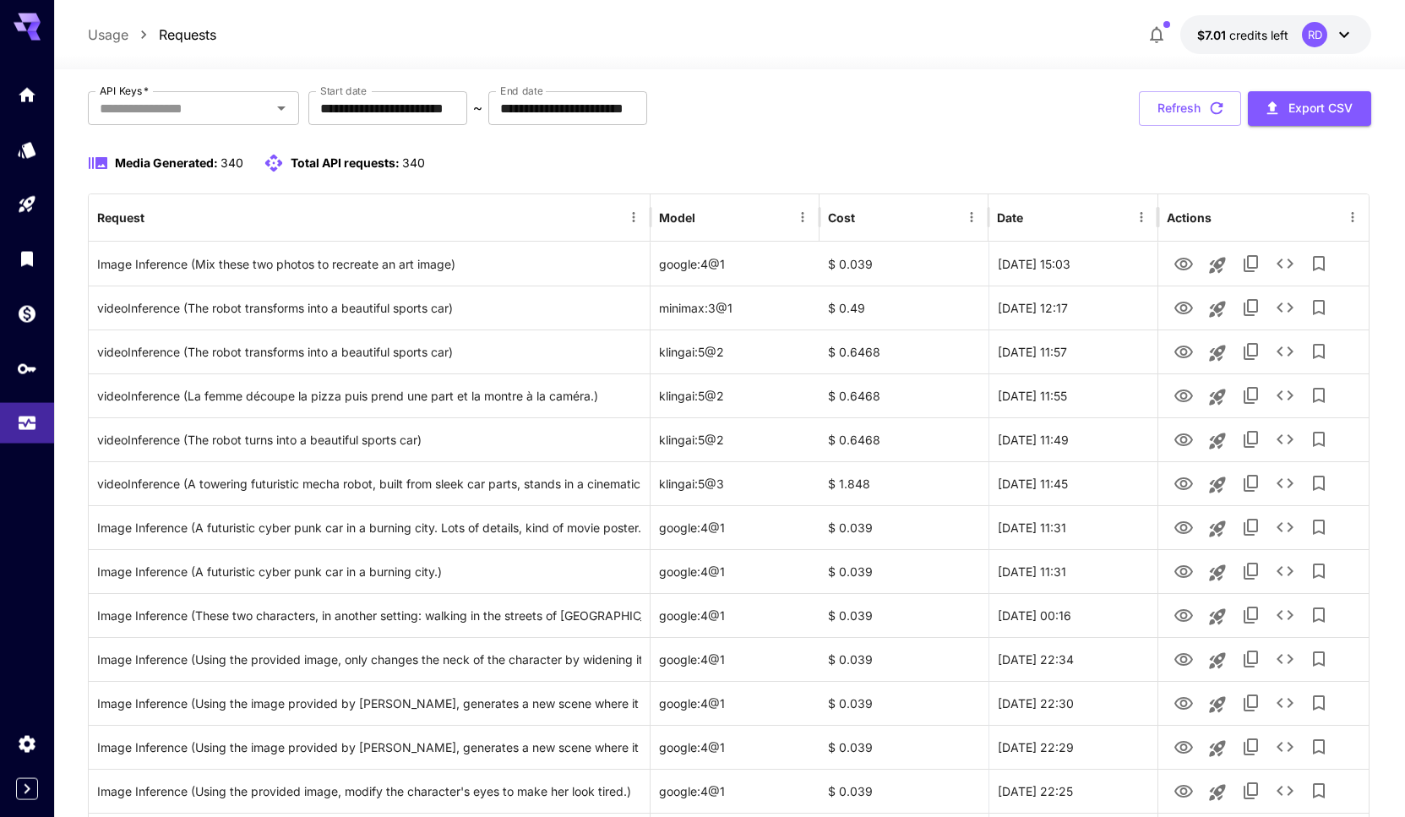
scroll to position [172, 0]
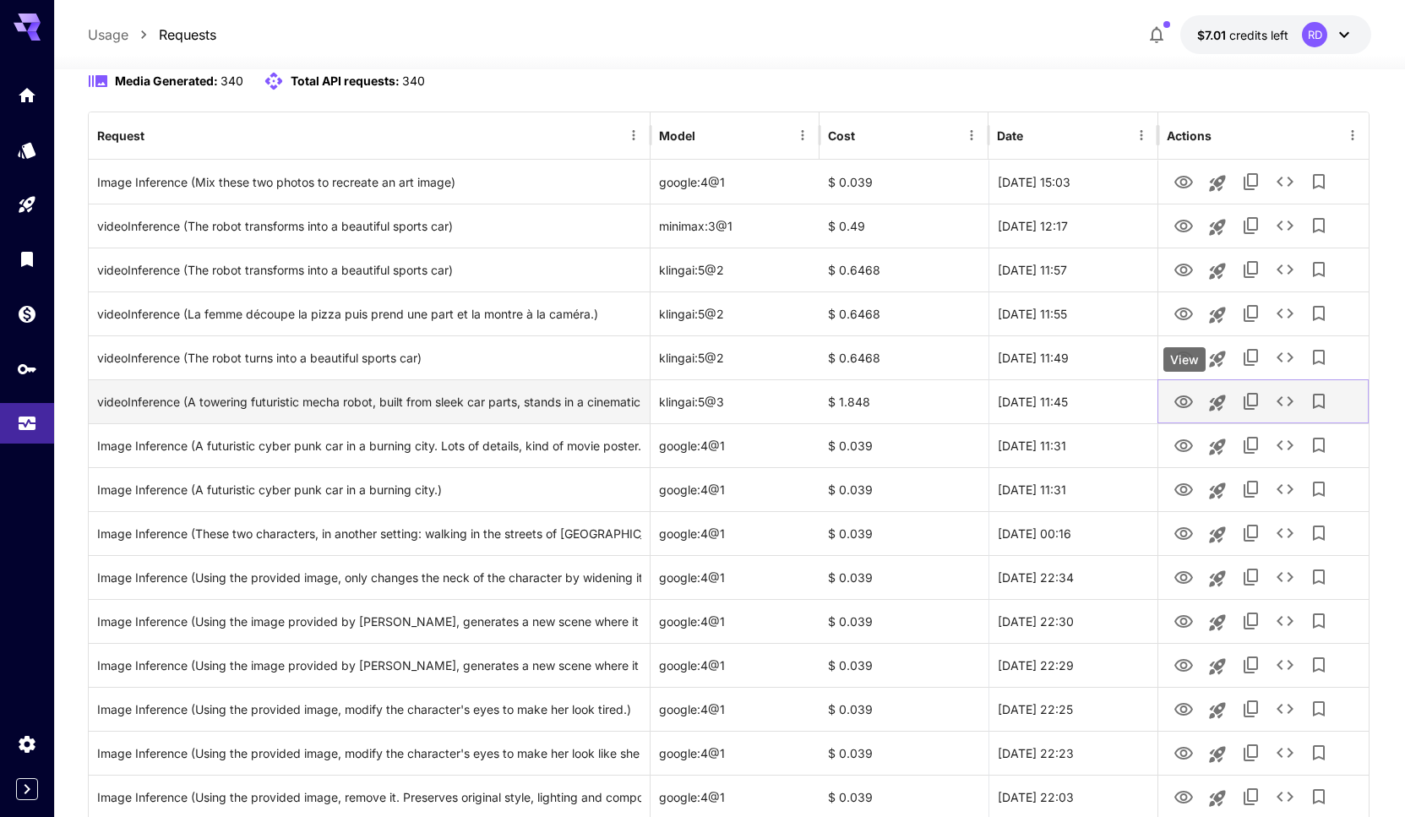
click at [1184, 401] on icon "View" at bounding box center [1183, 402] width 20 height 20
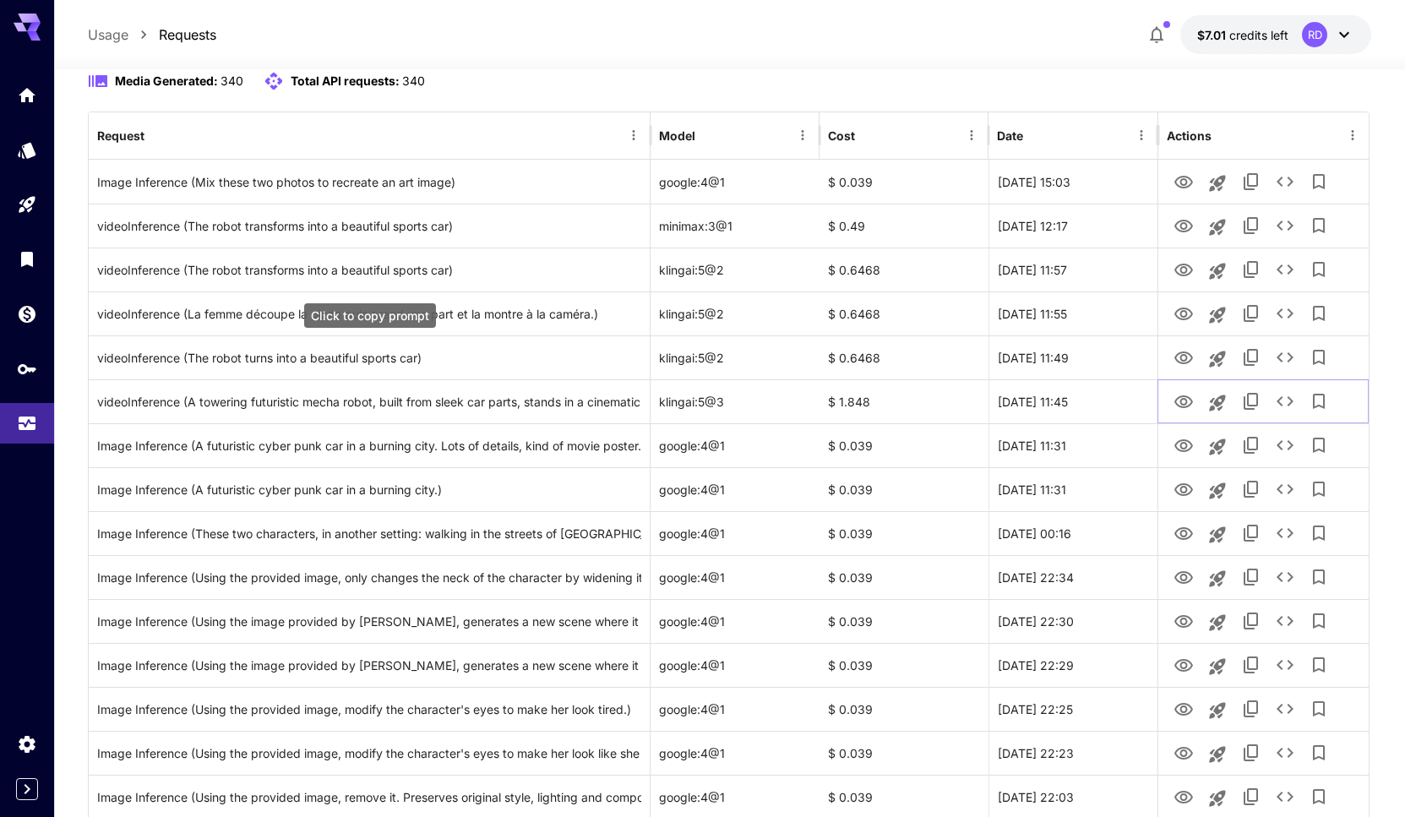
scroll to position [0, 0]
